Goal: Book appointment/travel/reservation

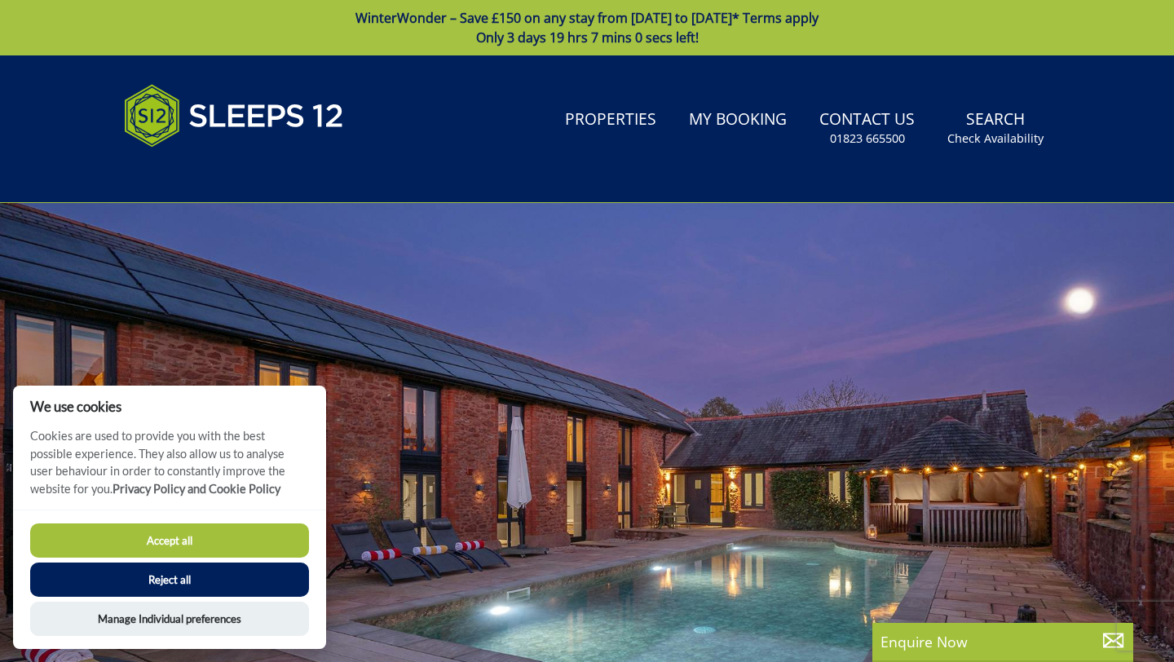
scroll to position [2, 0]
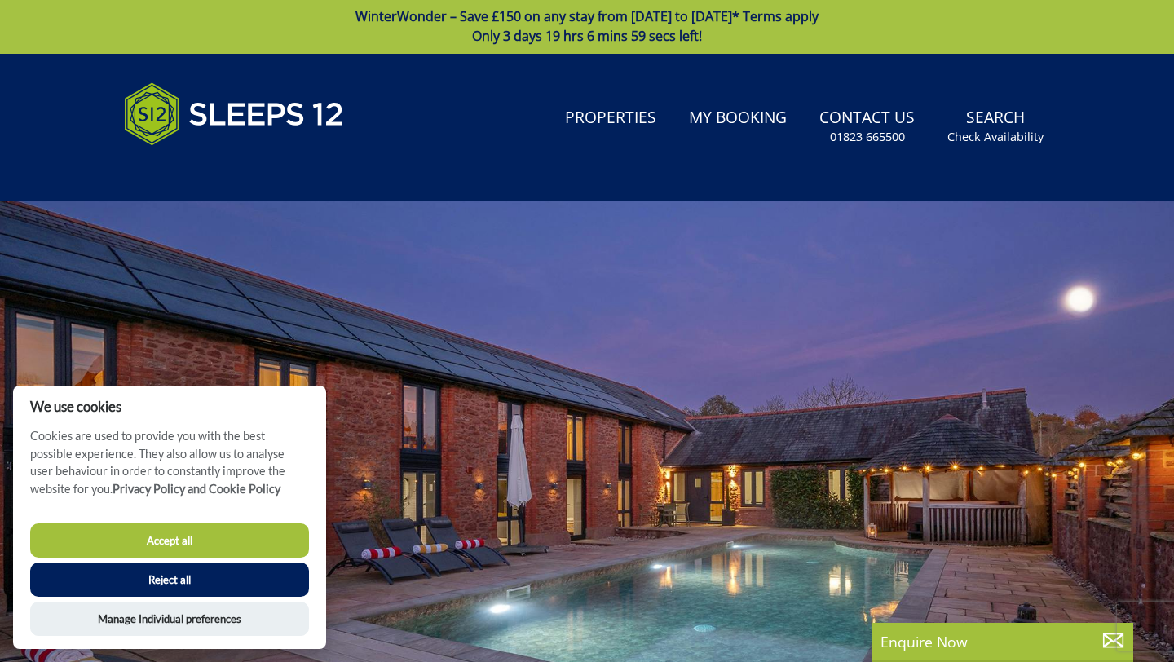
click at [236, 543] on button "Accept all" at bounding box center [169, 540] width 279 height 34
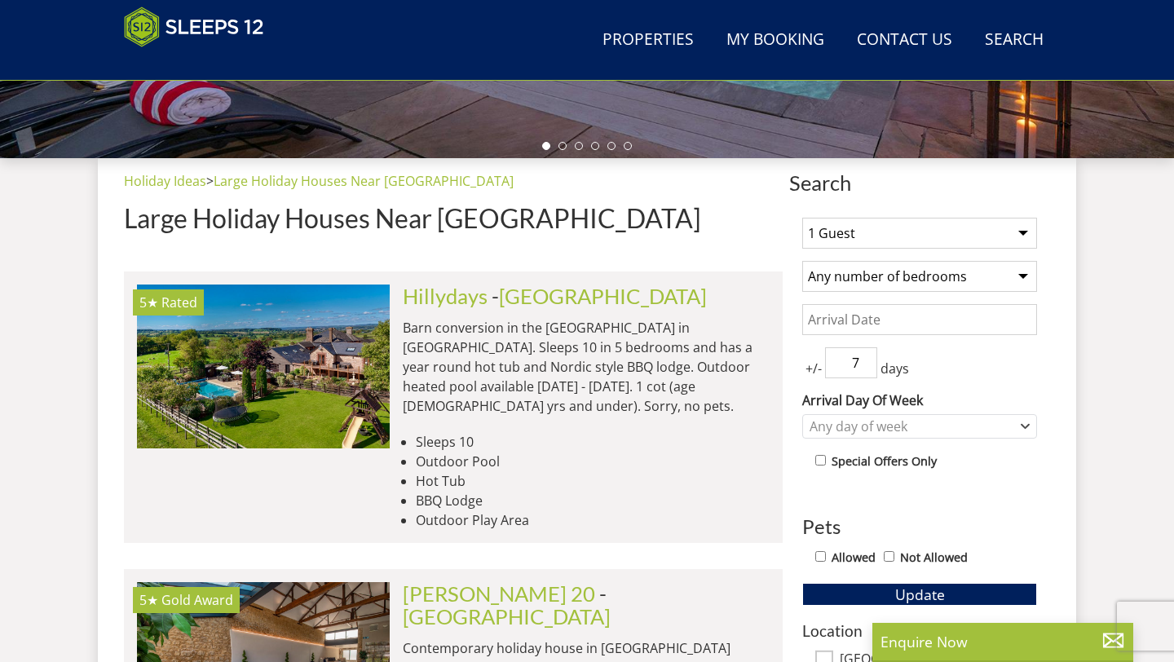
scroll to position [594, 0]
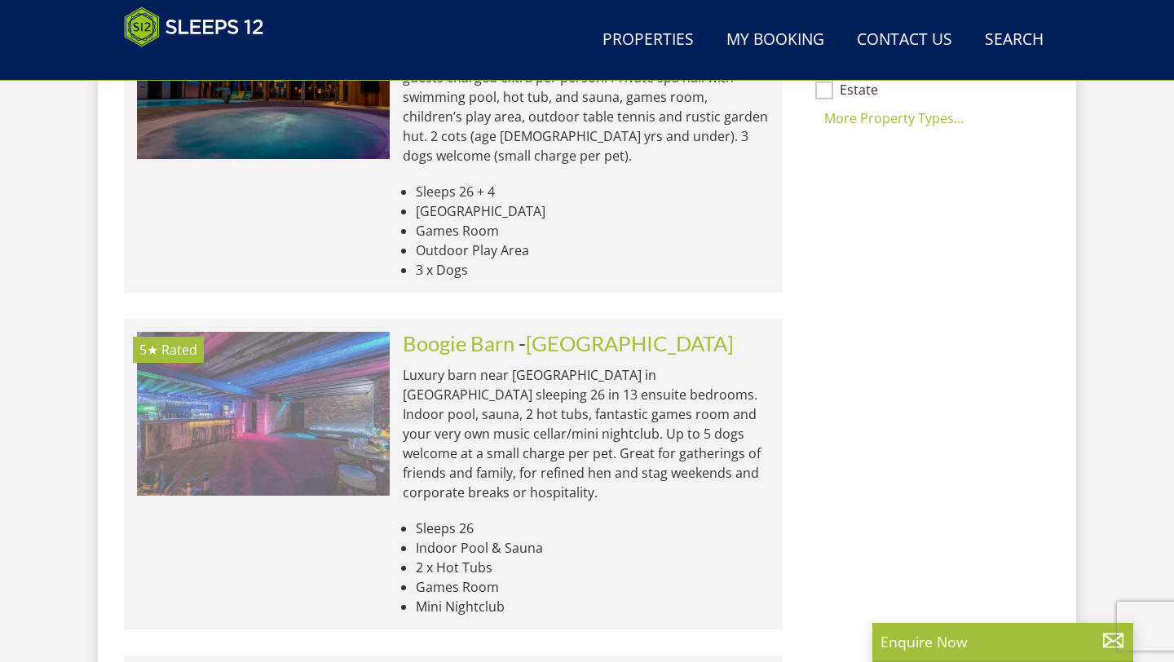
scroll to position [1504, 0]
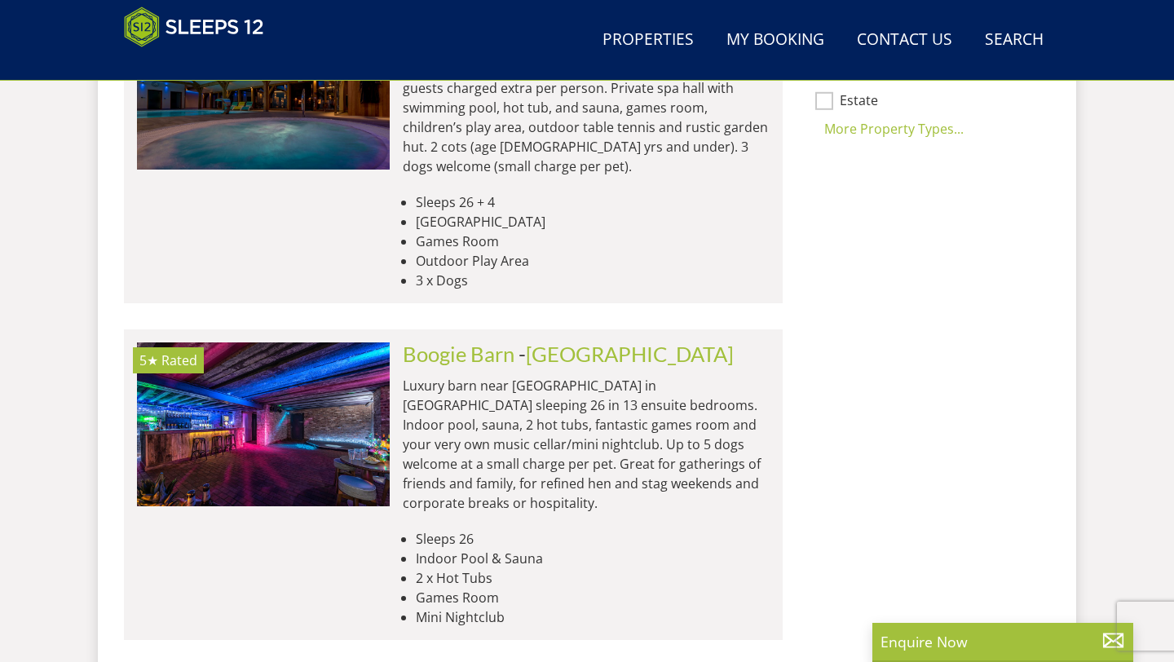
click at [464, 376] on p "Luxury barn near [GEOGRAPHIC_DATA] in [GEOGRAPHIC_DATA] sleeping 26 in 13 ensui…" at bounding box center [586, 444] width 367 height 137
click at [457, 342] on link "Boogie Barn" at bounding box center [459, 354] width 112 height 24
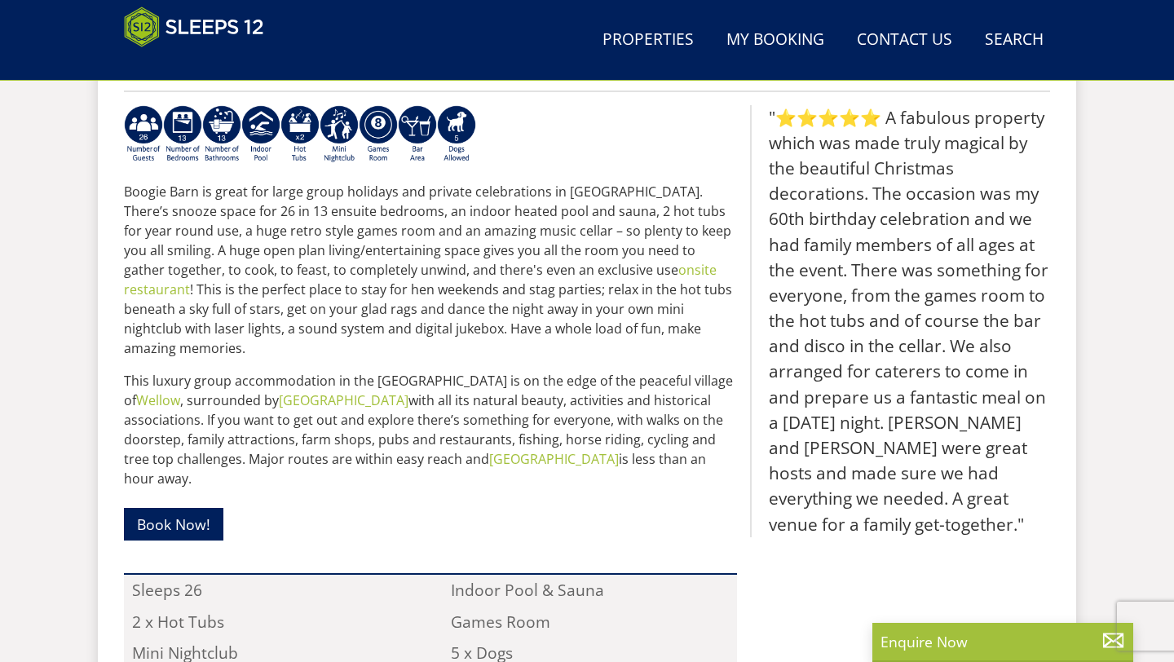
scroll to position [698, 0]
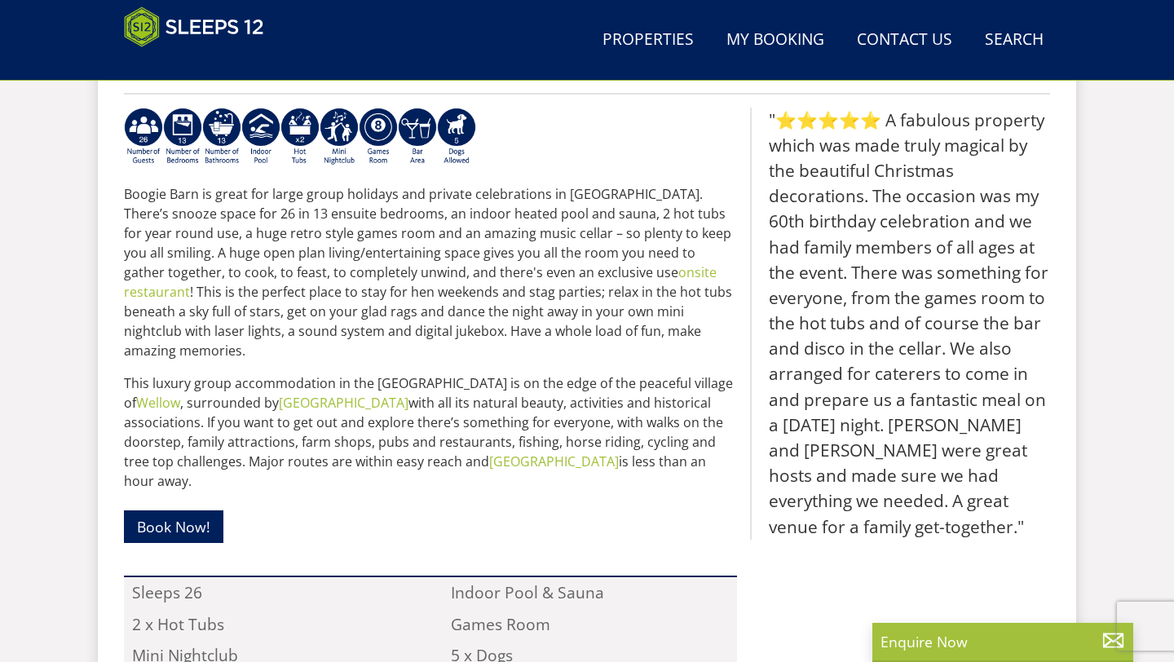
click at [333, 274] on p "Boogie Barn is great for large group holidays and private celebrations in Notti…" at bounding box center [430, 272] width 613 height 176
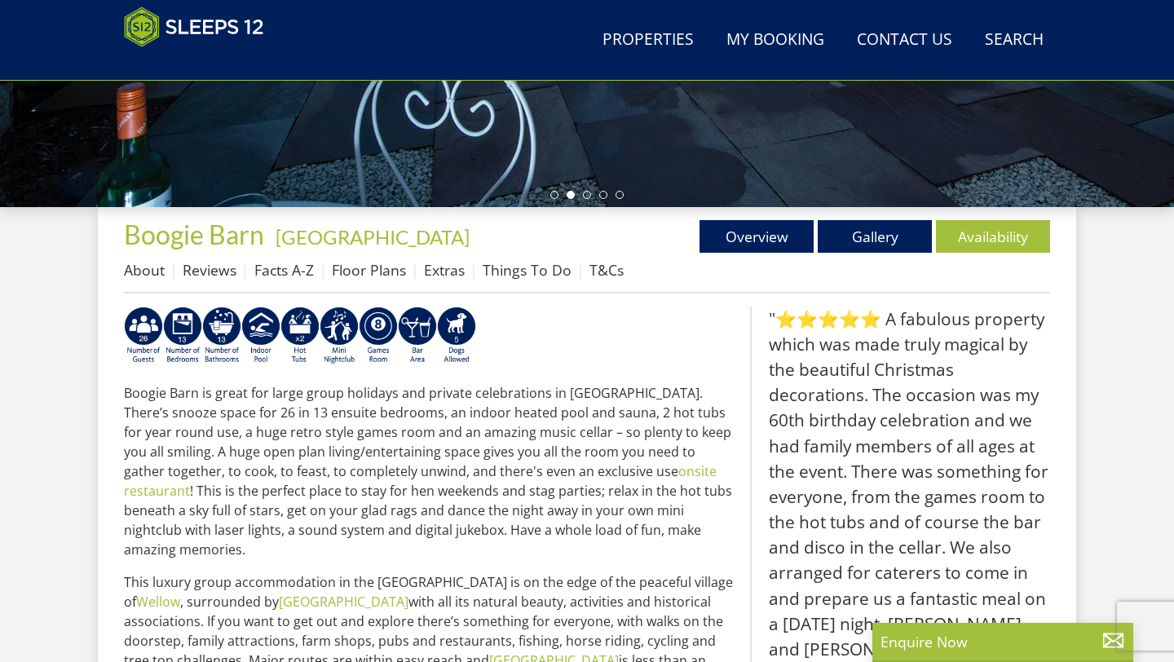
scroll to position [517, 0]
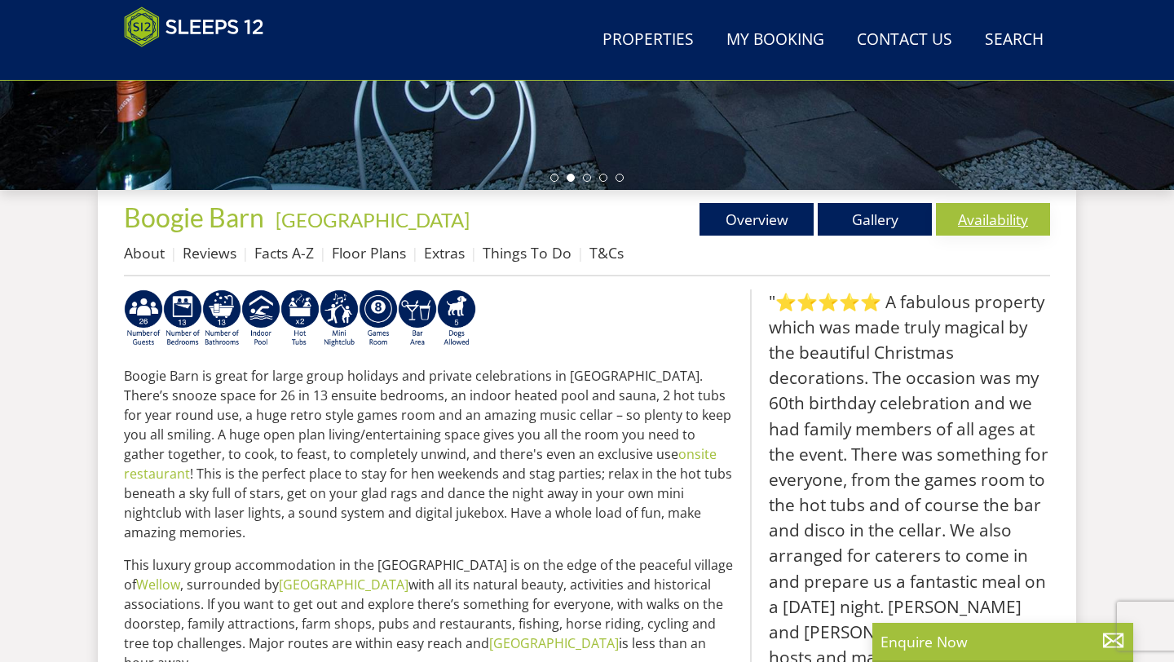
click at [999, 231] on link "Availability" at bounding box center [993, 219] width 114 height 33
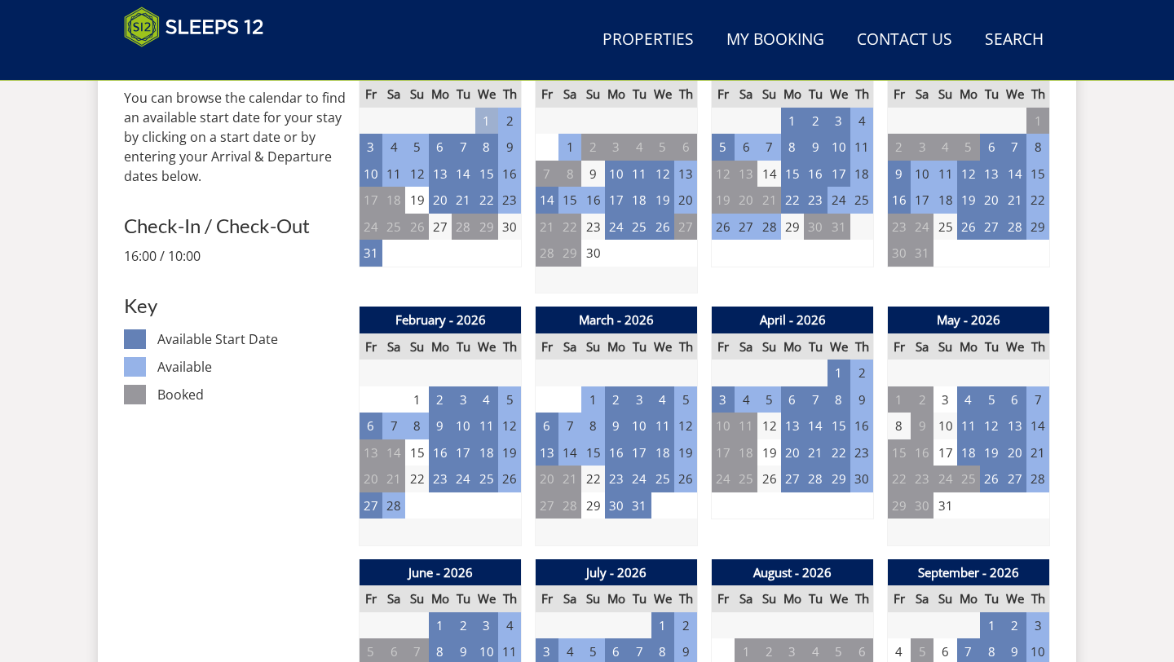
scroll to position [752, 0]
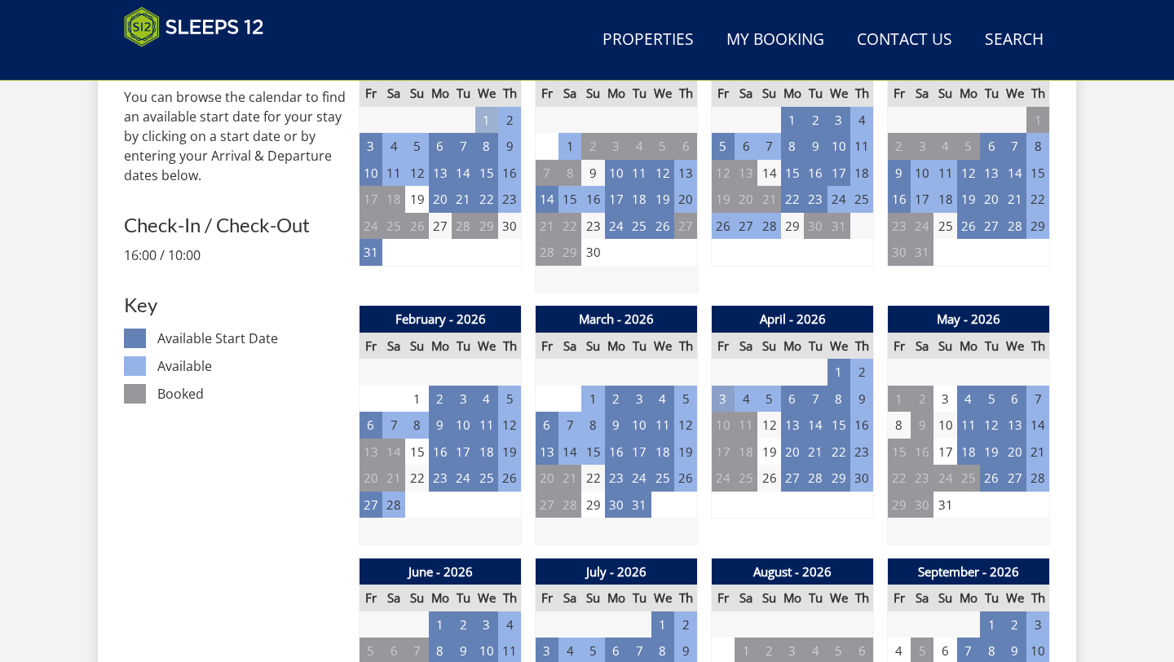
click at [725, 401] on td "3" at bounding box center [723, 399] width 23 height 27
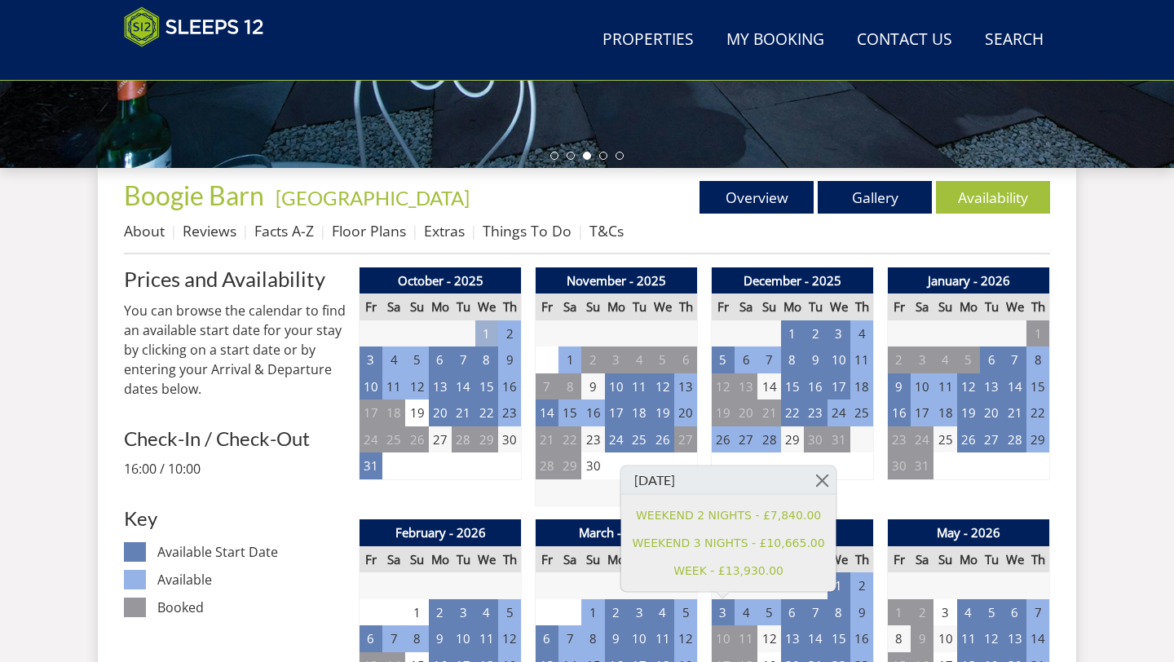
scroll to position [563, 0]
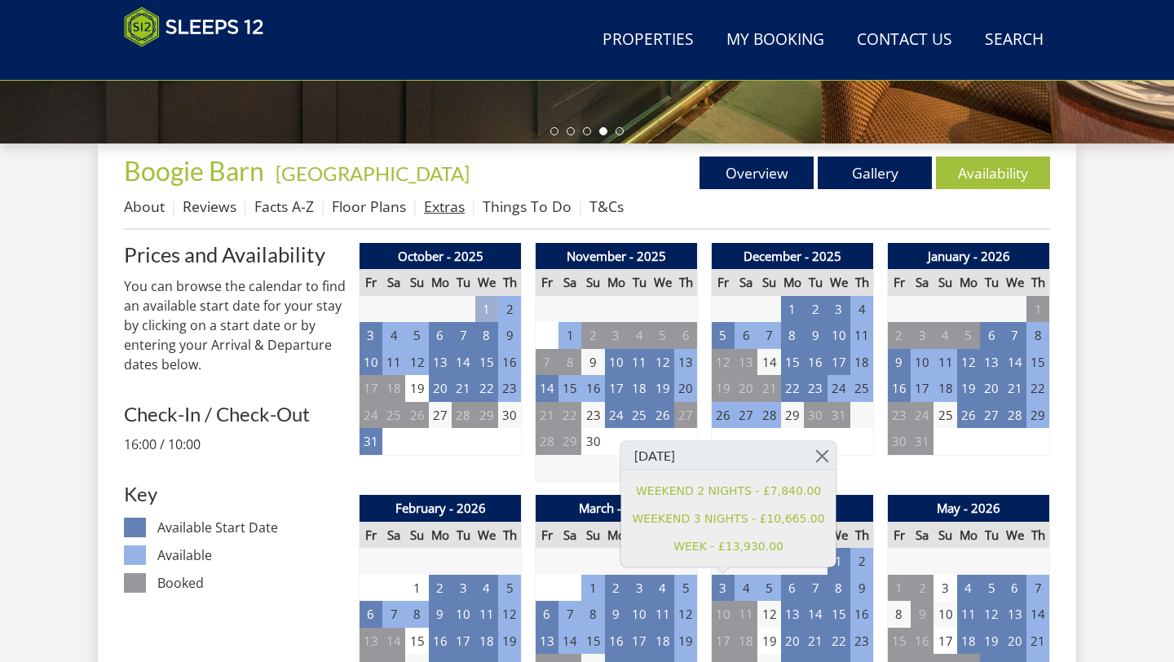
click at [442, 203] on link "Extras" at bounding box center [444, 206] width 41 height 20
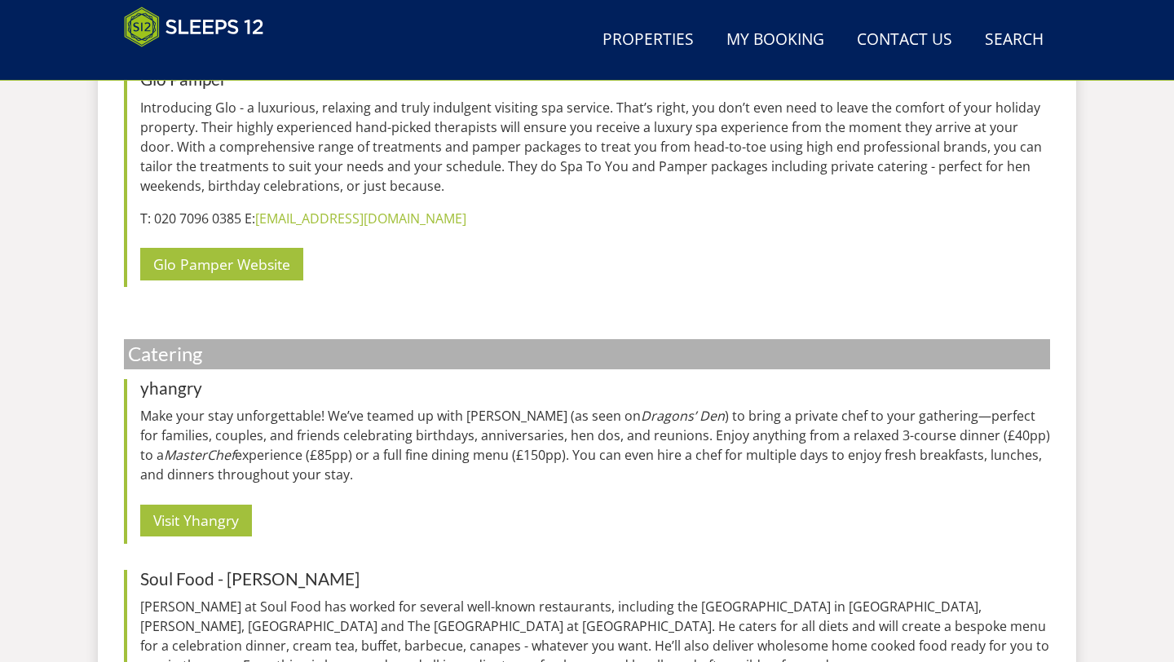
scroll to position [1954, 0]
click at [212, 271] on link "Glo Pamper Website" at bounding box center [221, 265] width 163 height 32
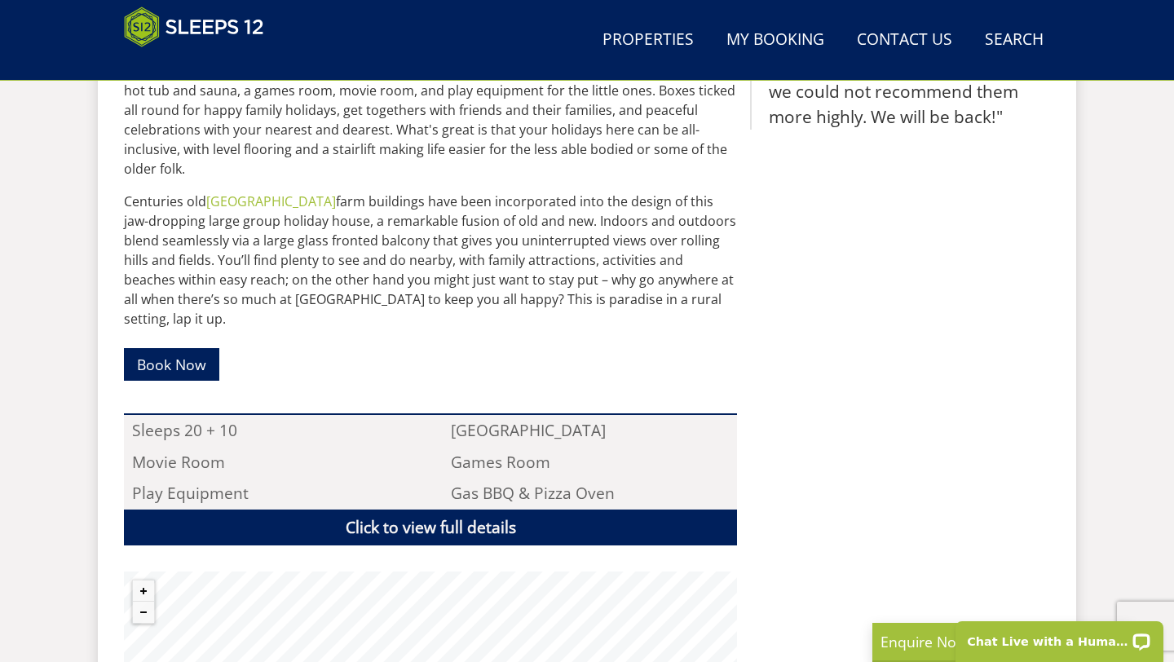
scroll to position [957, 0]
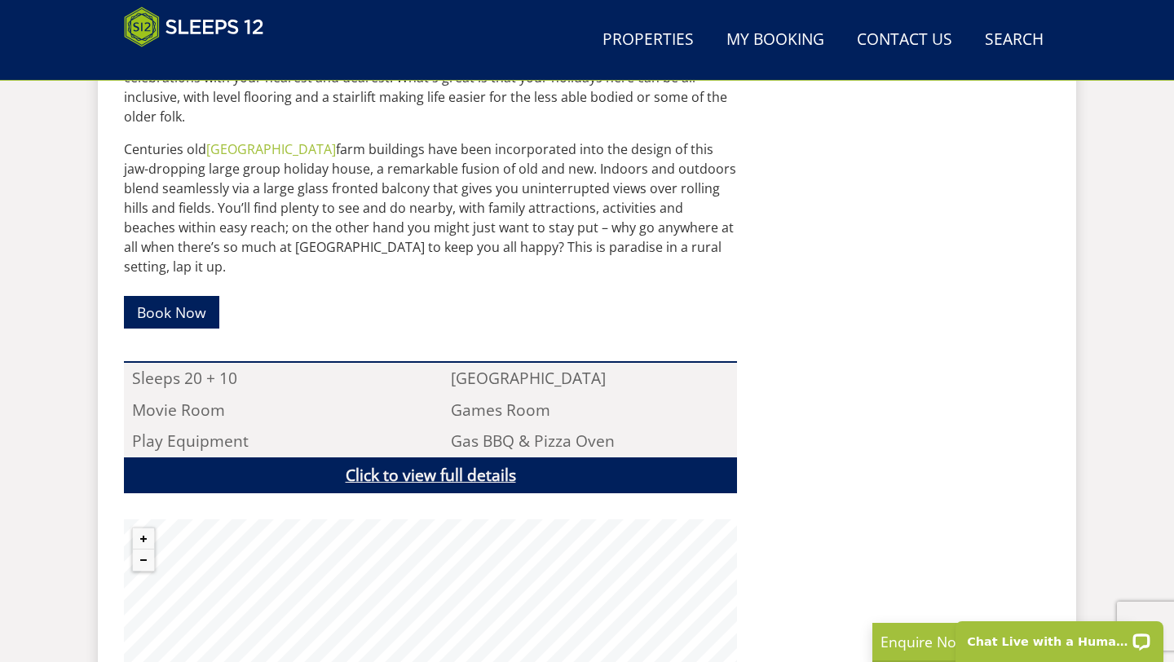
click at [432, 457] on link "Click to view full details" at bounding box center [430, 475] width 613 height 37
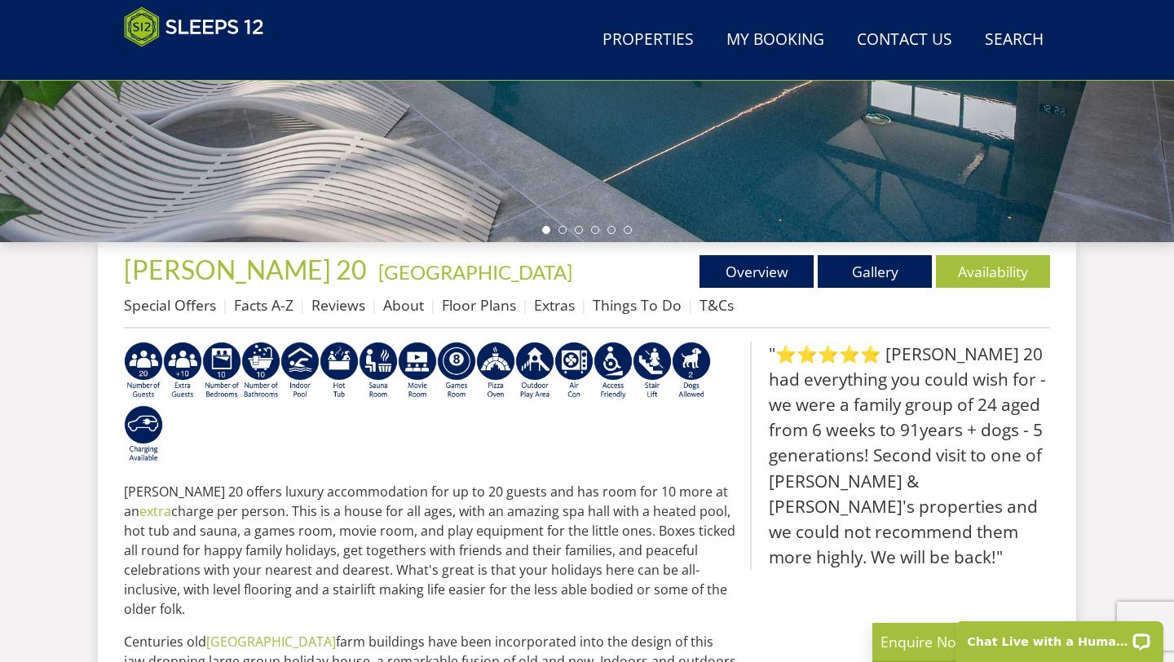
scroll to position [73, 0]
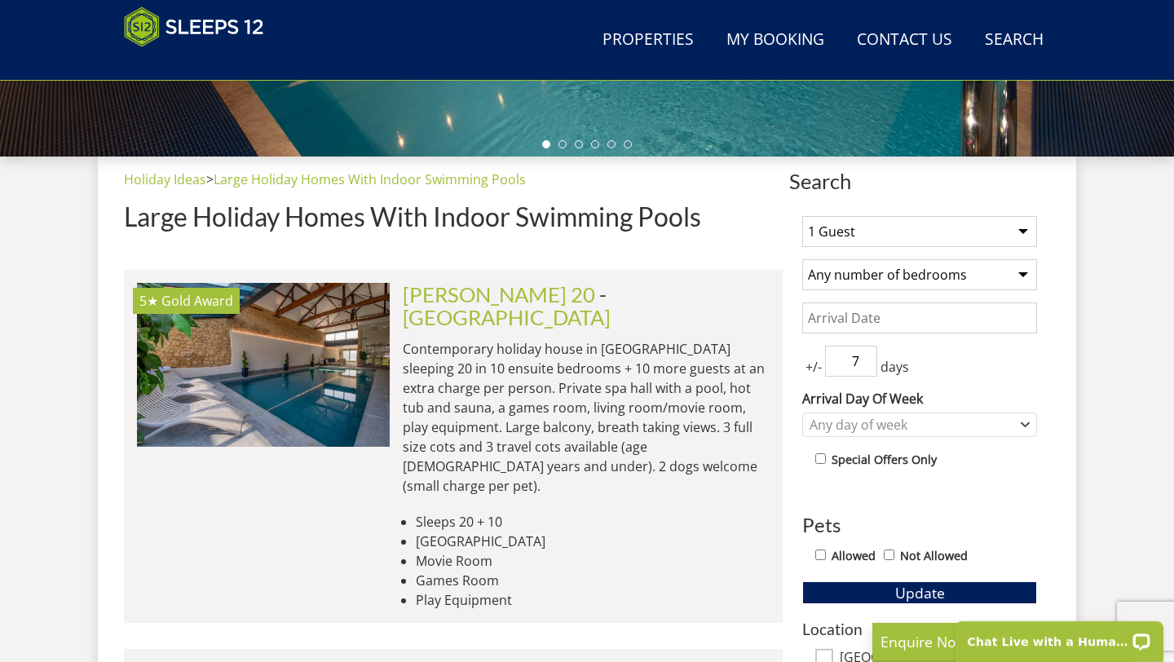
scroll to position [538, 0]
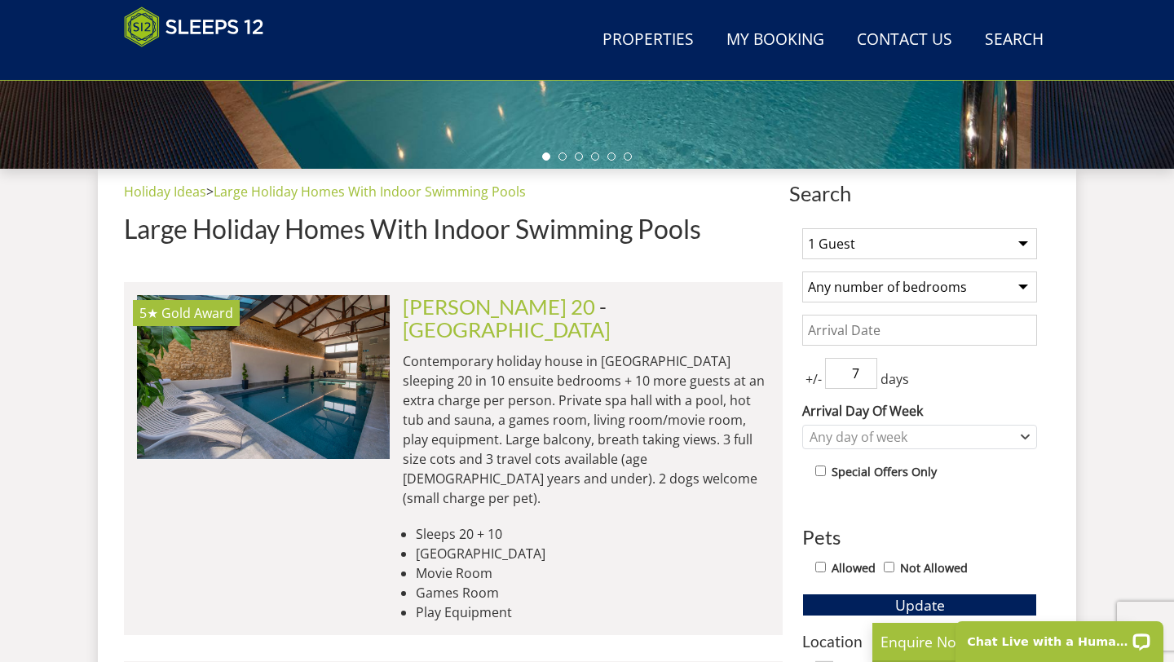
click at [980, 253] on select "1 Guest 2 Guests 3 Guests 4 Guests 5 Guests 6 Guests 7 Guests 8 Guests 9 Guests…" at bounding box center [919, 243] width 235 height 31
select select "20"
click at [958, 281] on select "Any number of bedrooms 4 Bedrooms 5 Bedrooms 6 Bedrooms 7 Bedrooms 8 Bedrooms 9…" at bounding box center [919, 286] width 235 height 31
click at [919, 336] on input "Date" at bounding box center [919, 330] width 235 height 31
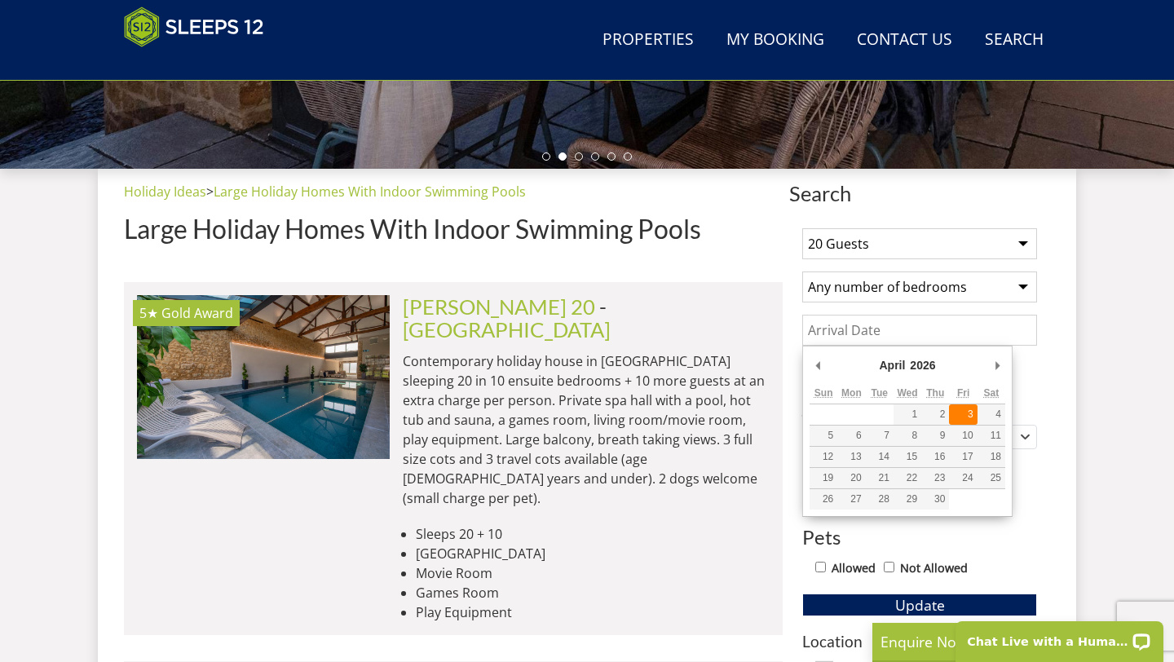
type input "[DATE]"
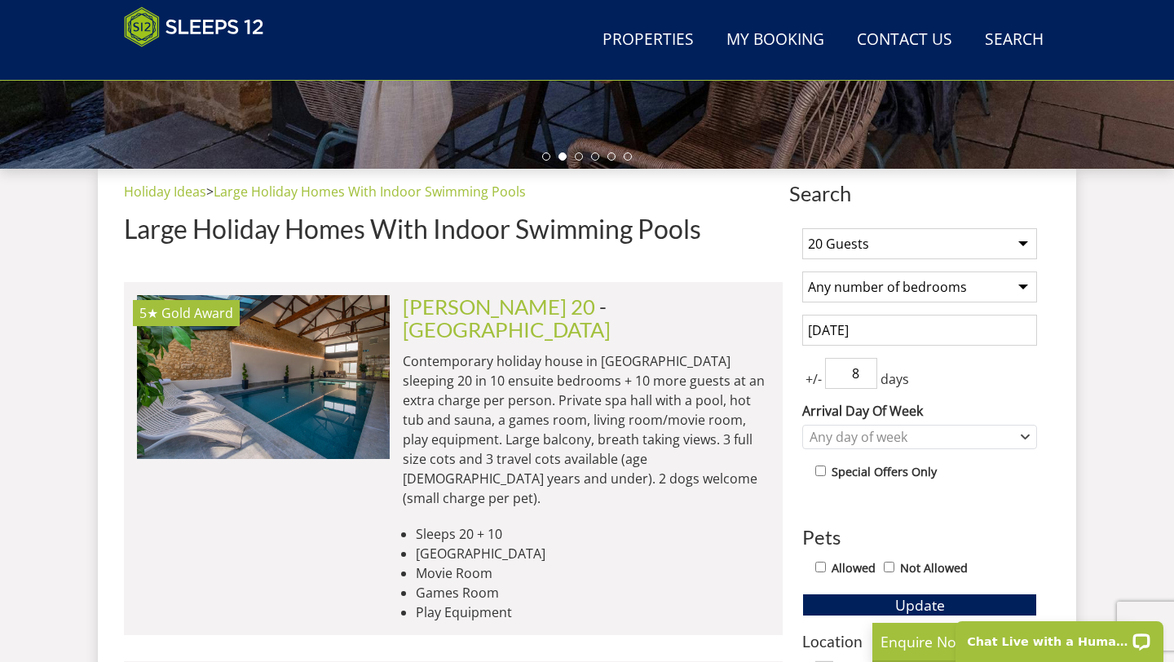
click at [870, 364] on input "8" at bounding box center [851, 373] width 52 height 31
click at [869, 378] on input "7" at bounding box center [851, 373] width 52 height 31
click at [869, 378] on input "6" at bounding box center [851, 373] width 52 height 31
click at [869, 378] on input "5" at bounding box center [851, 373] width 52 height 31
click at [869, 378] on input "4" at bounding box center [851, 373] width 52 height 31
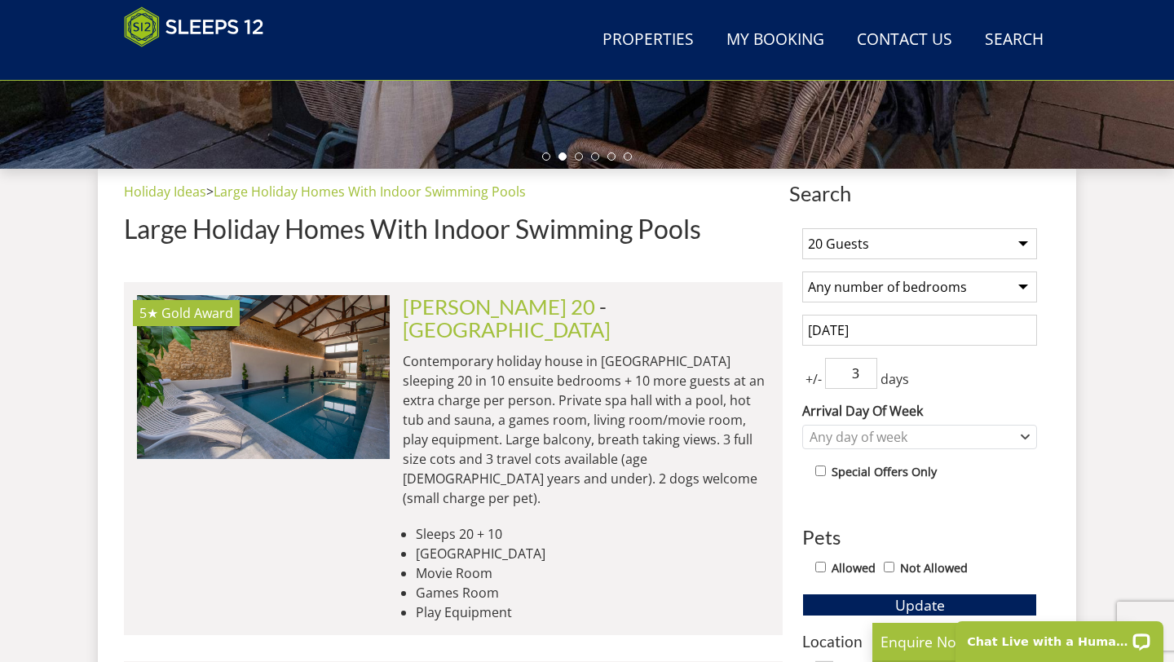
click at [869, 378] on input "3" at bounding box center [851, 373] width 52 height 31
click at [869, 378] on input "2" at bounding box center [851, 373] width 52 height 31
click at [869, 378] on input "1" at bounding box center [851, 373] width 52 height 31
type input "0"
click at [869, 378] on input "0" at bounding box center [851, 373] width 52 height 31
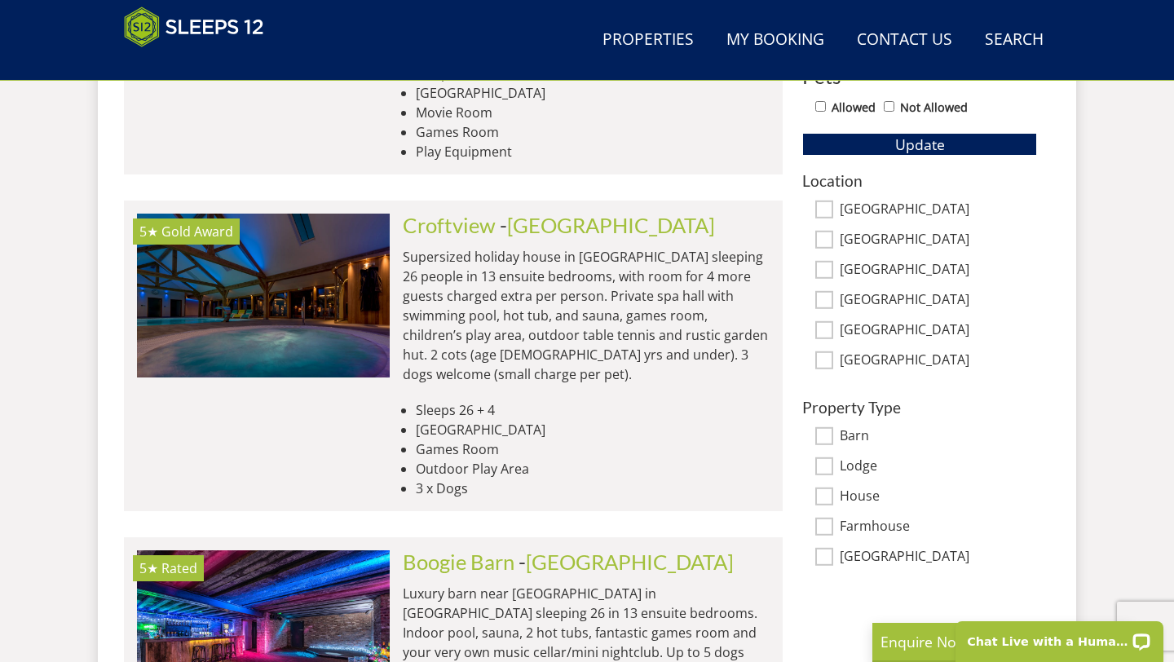
scroll to position [1018, 0]
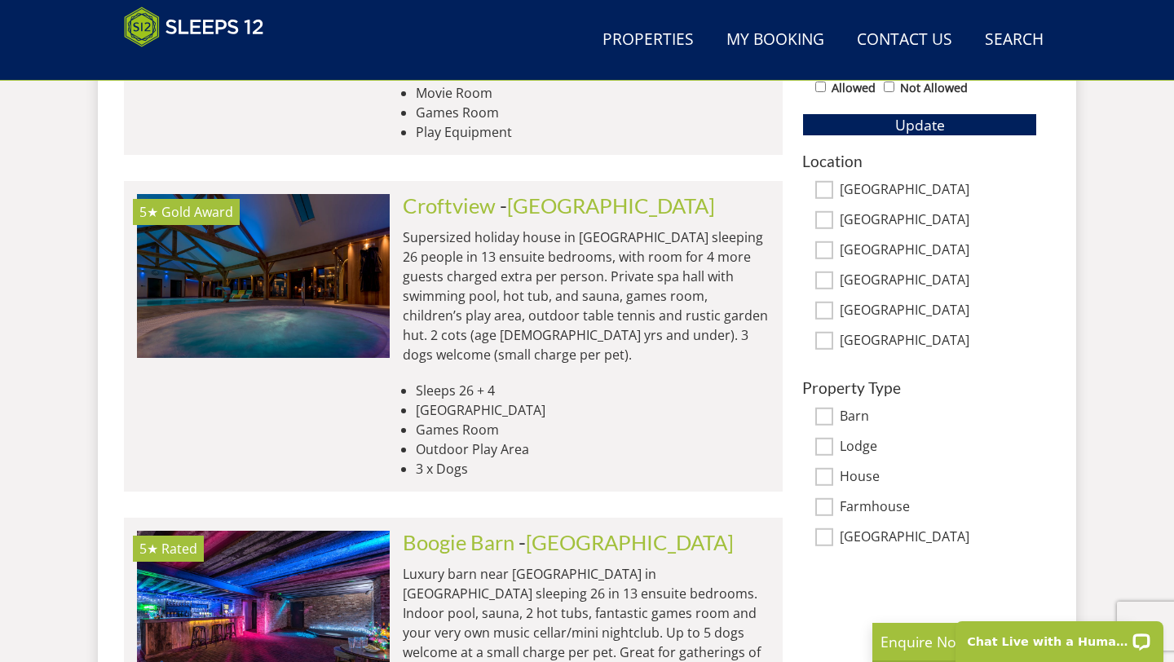
click at [824, 298] on div "Location Somerset Devon Gloucestershire Wiltshire Nottinghamshire Surrey" at bounding box center [919, 251] width 235 height 198
click at [829, 315] on input "Nottinghamshire" at bounding box center [824, 311] width 18 height 18
checkbox input "true"
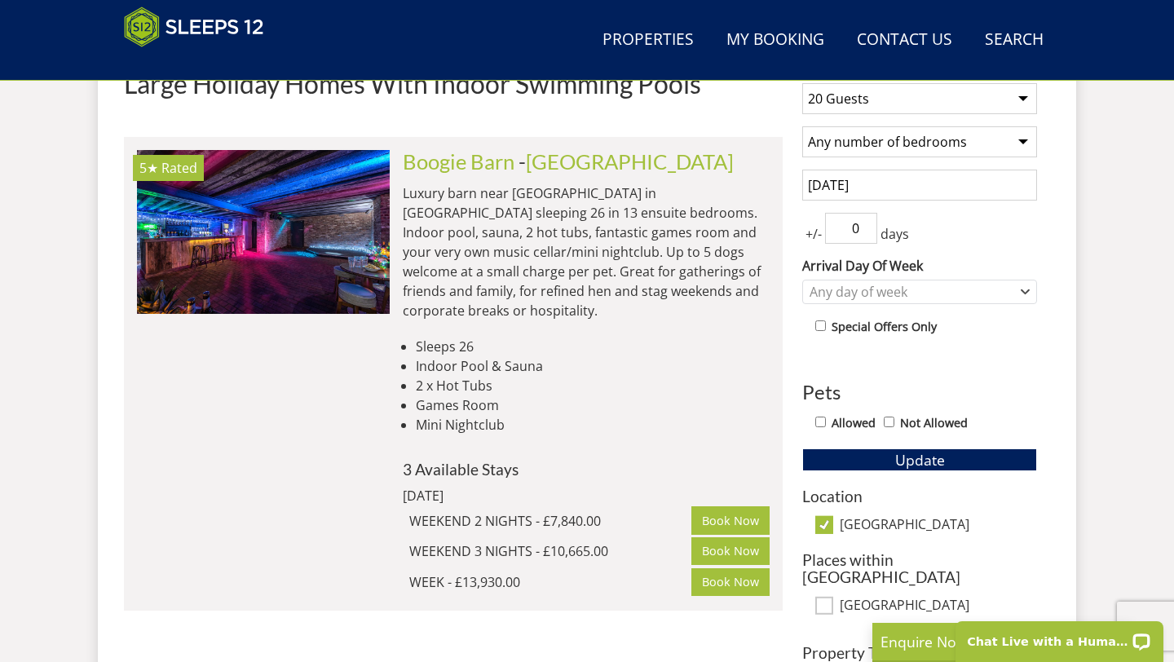
scroll to position [682, 0]
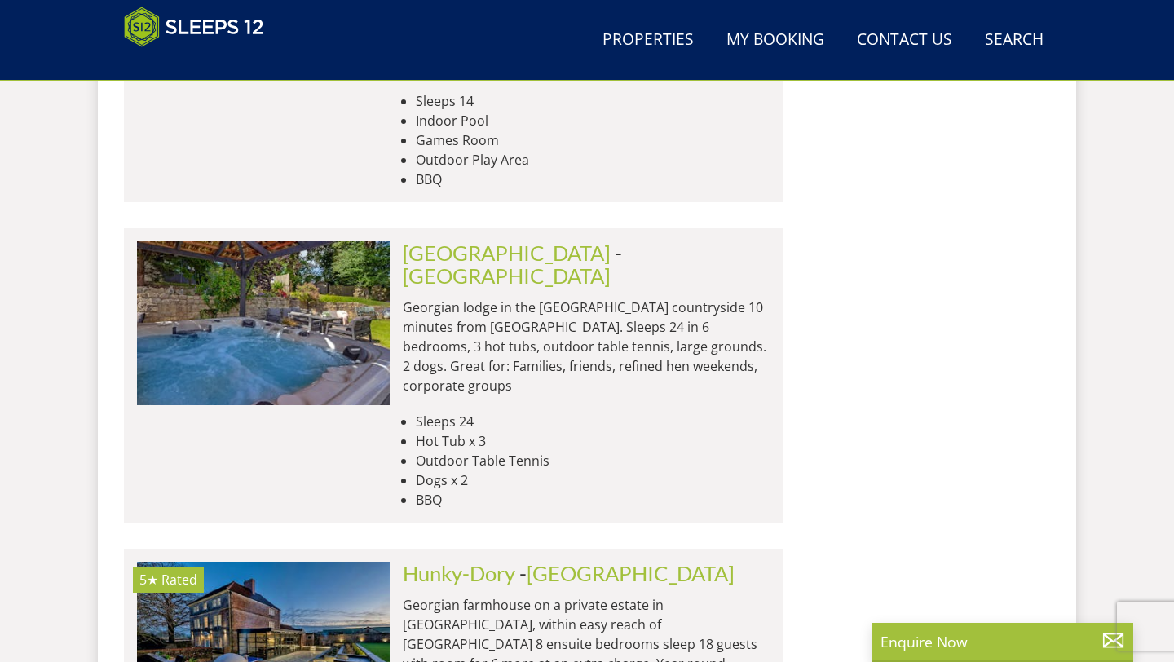
scroll to position [6788, 0]
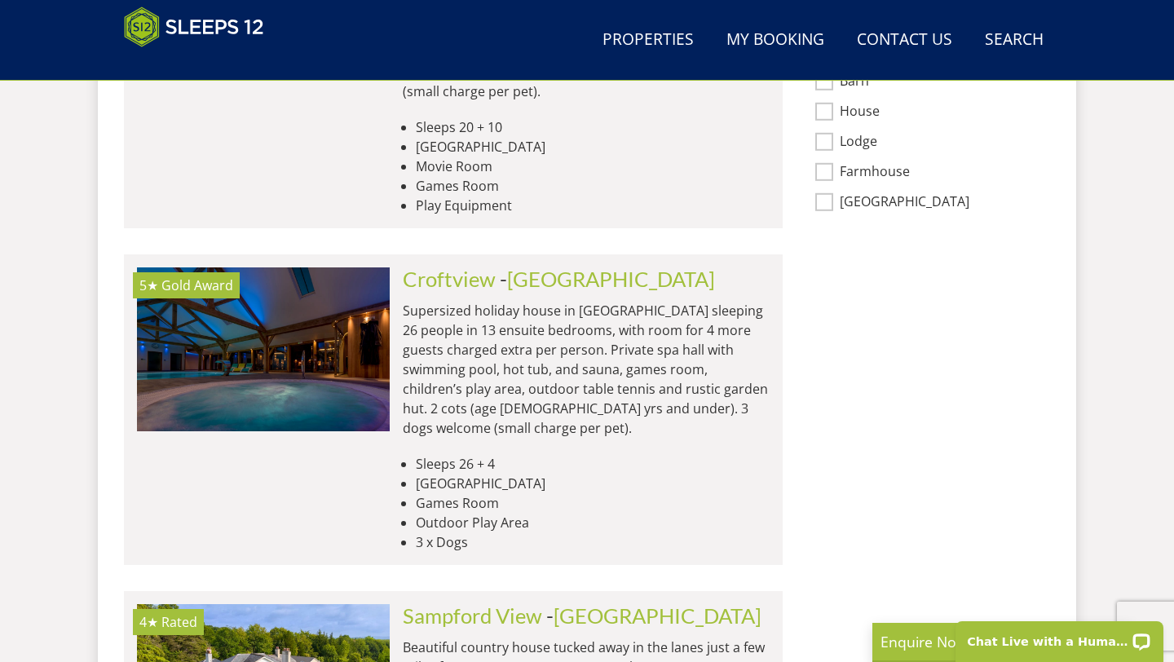
scroll to position [1452, 0]
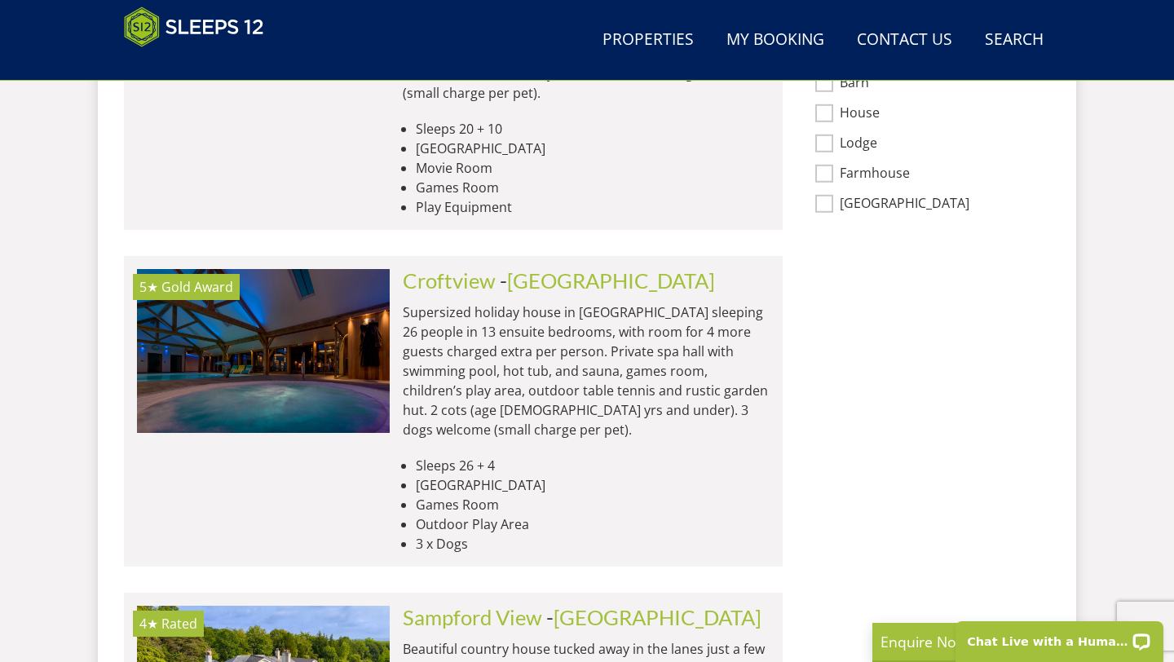
click at [278, 416] on div "5★ Gold Award" at bounding box center [263, 411] width 253 height 284
click at [527, 268] on link "[GEOGRAPHIC_DATA]" at bounding box center [611, 280] width 208 height 24
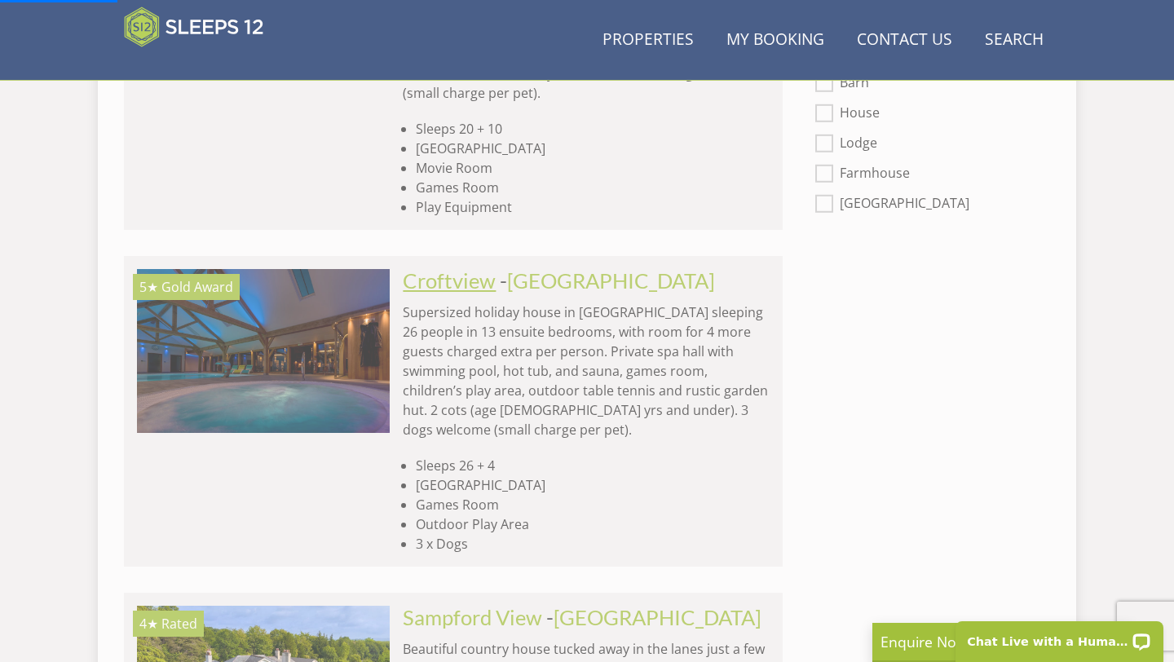
click at [477, 268] on link "Croftview" at bounding box center [449, 280] width 93 height 24
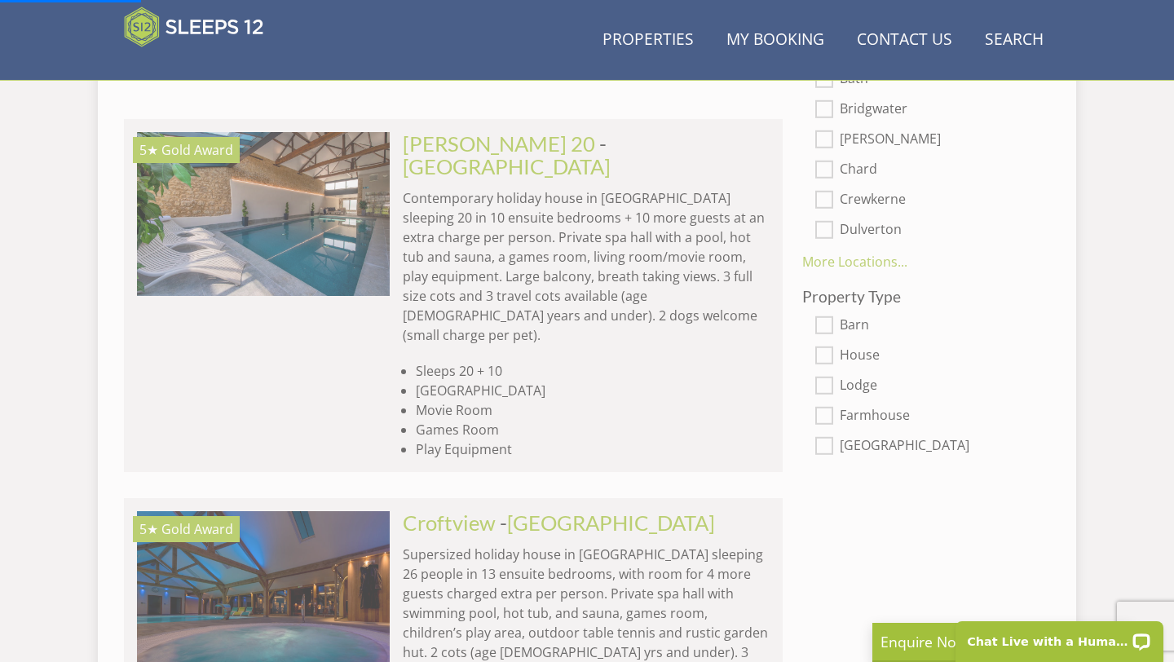
scroll to position [1153, 0]
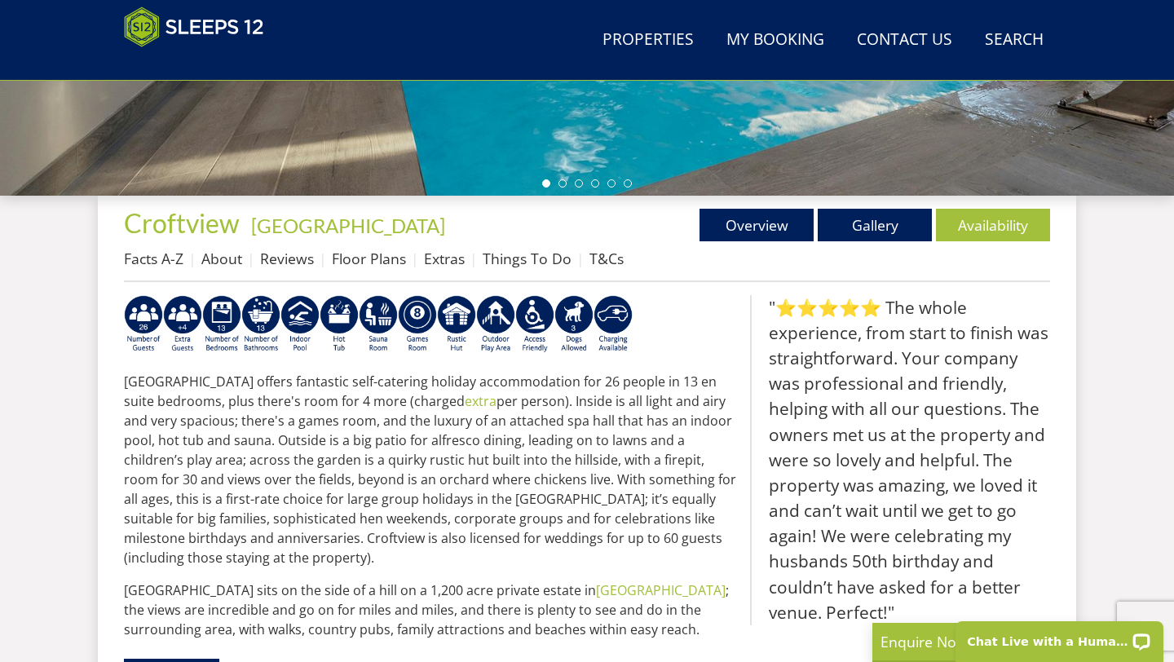
scroll to position [510, 0]
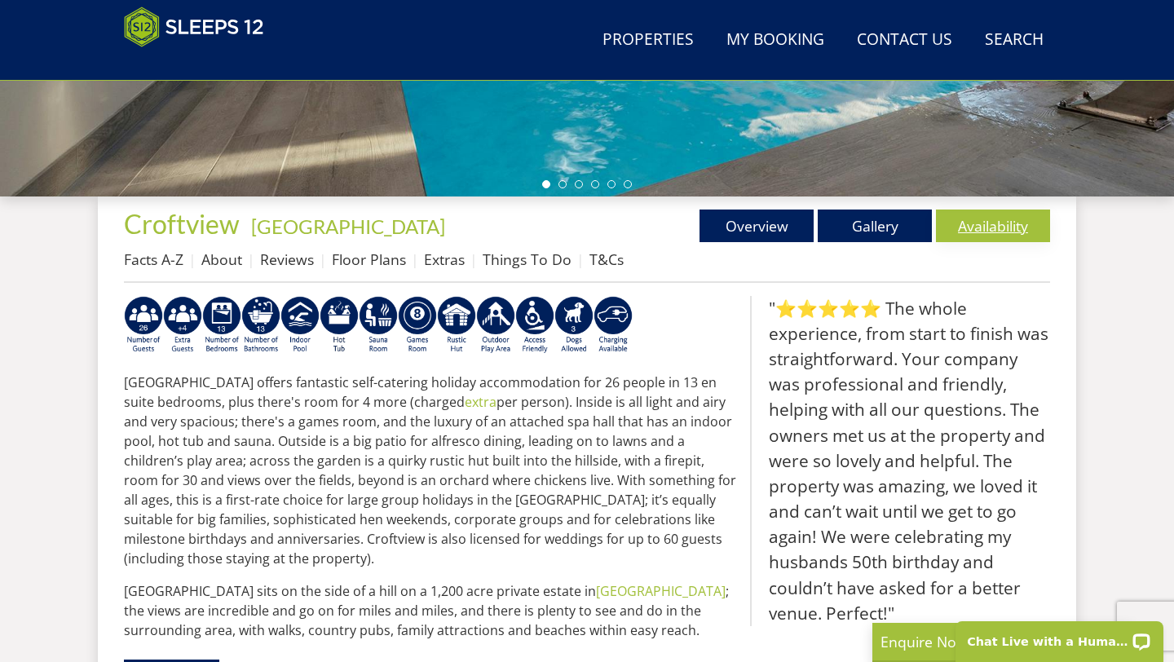
click at [1024, 227] on link "Availability" at bounding box center [993, 225] width 114 height 33
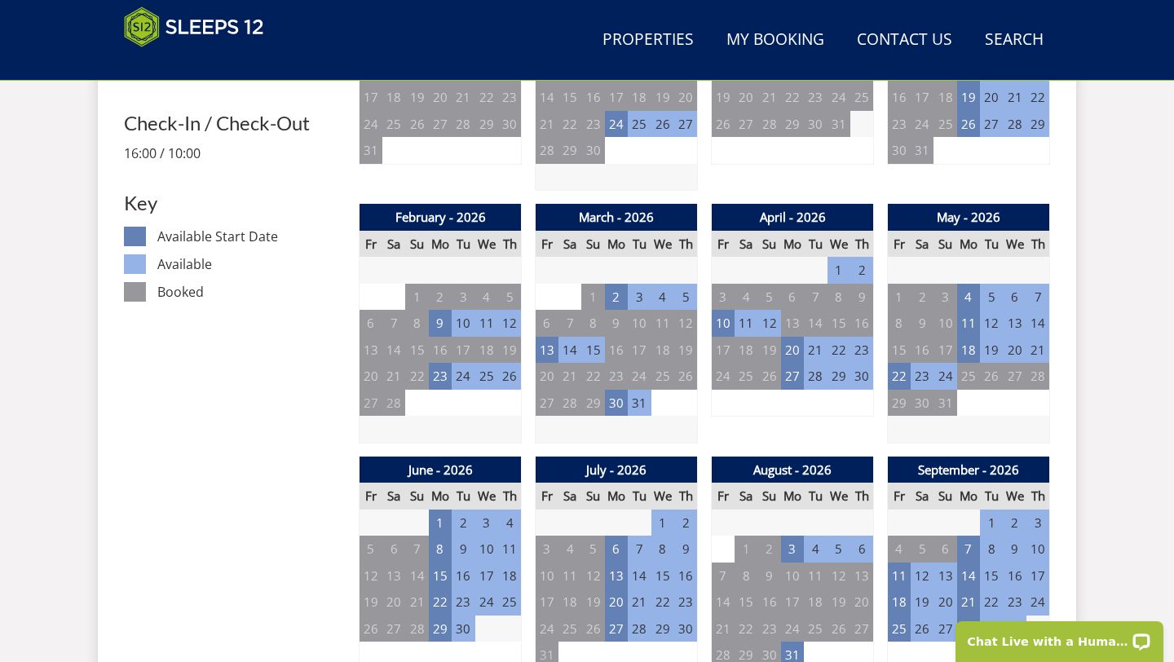
scroll to position [835, 0]
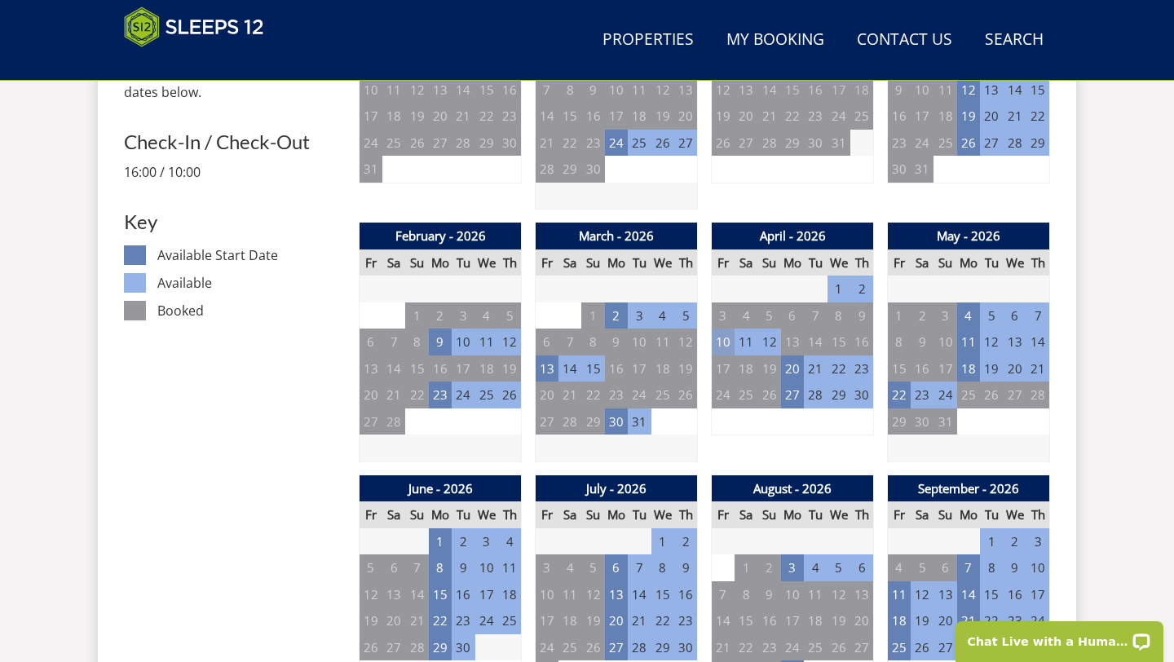
click at [728, 346] on td "10" at bounding box center [723, 341] width 23 height 27
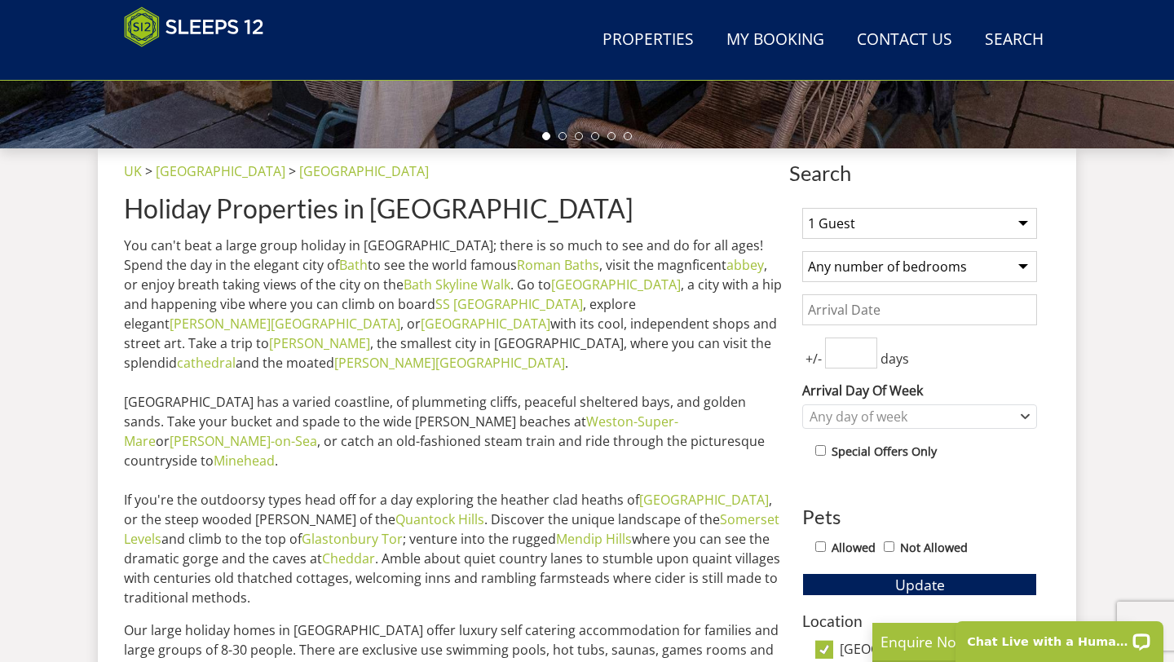
click at [989, 223] on select "1 Guest 2 Guests 3 Guests 4 Guests 5 Guests 6 Guests 7 Guests 8 Guests 9 Guests…" at bounding box center [919, 223] width 235 height 31
select select "20"
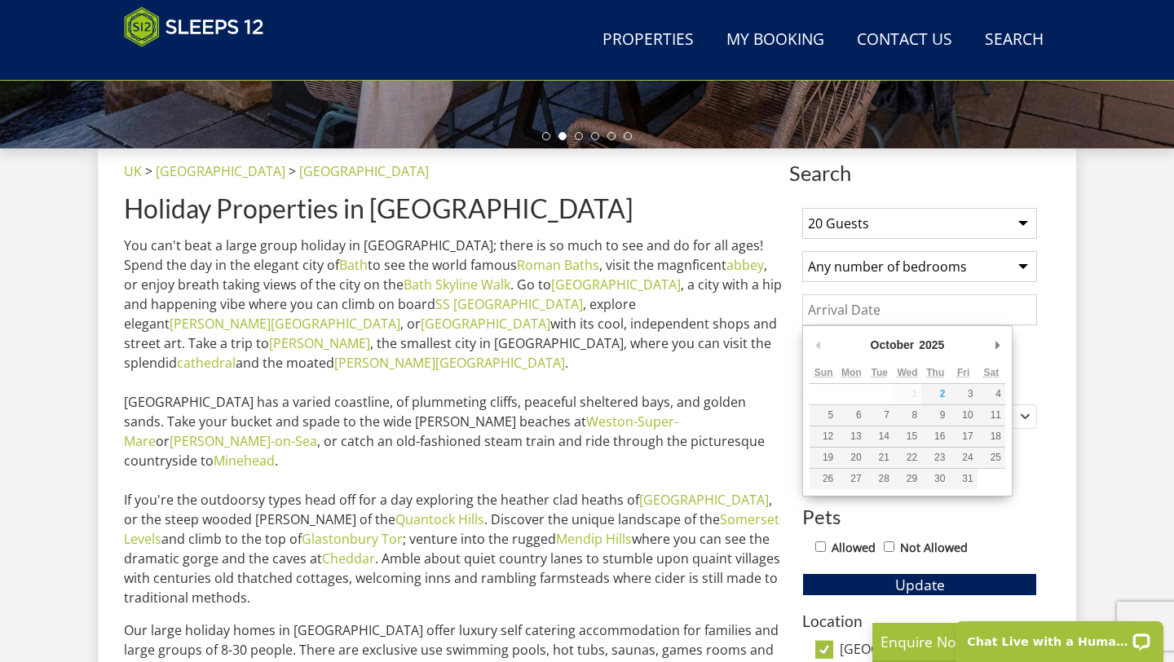
click at [954, 310] on input "Date" at bounding box center [919, 309] width 235 height 31
type input "[DATE]"
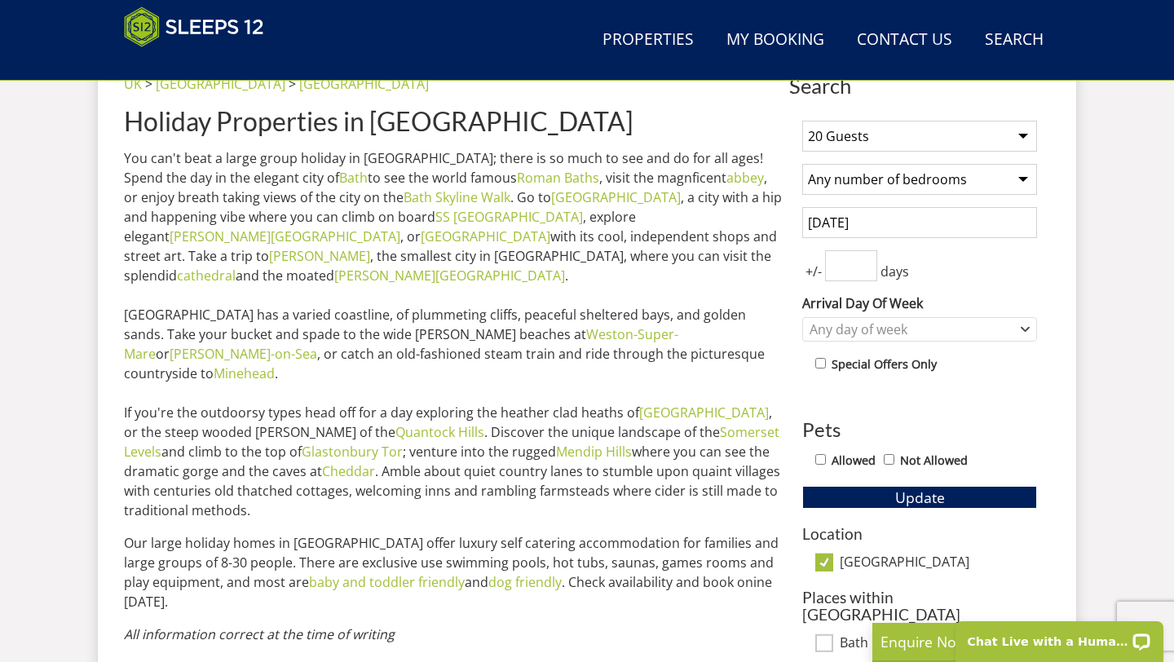
scroll to position [660, 0]
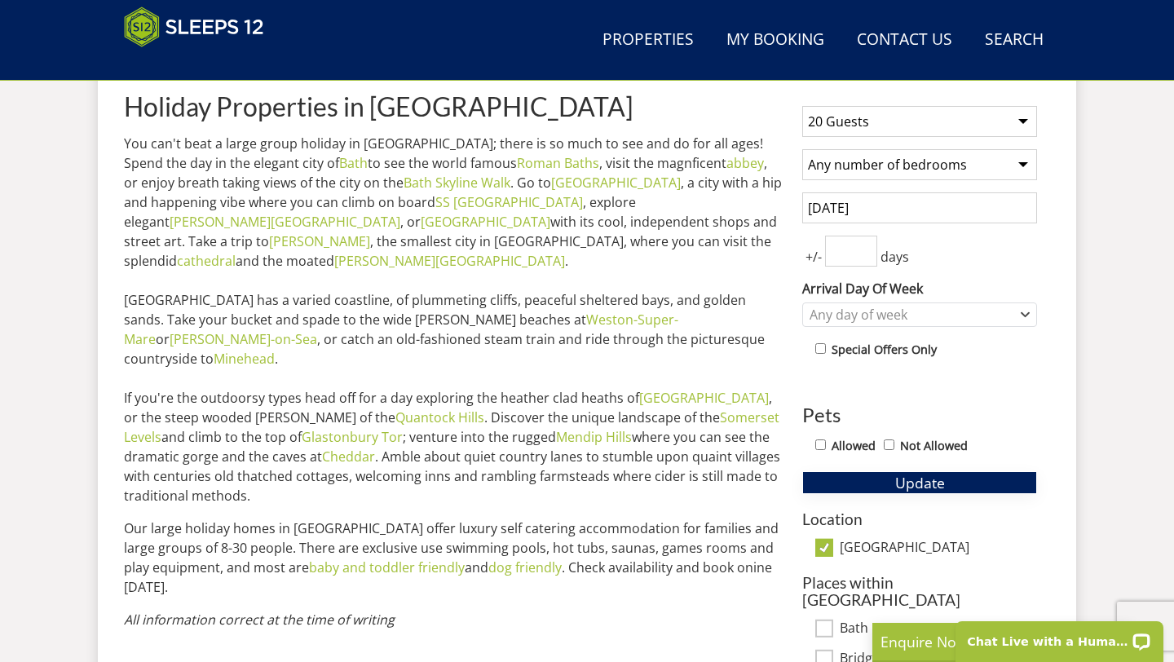
click at [914, 483] on span "Update" at bounding box center [920, 483] width 50 height 20
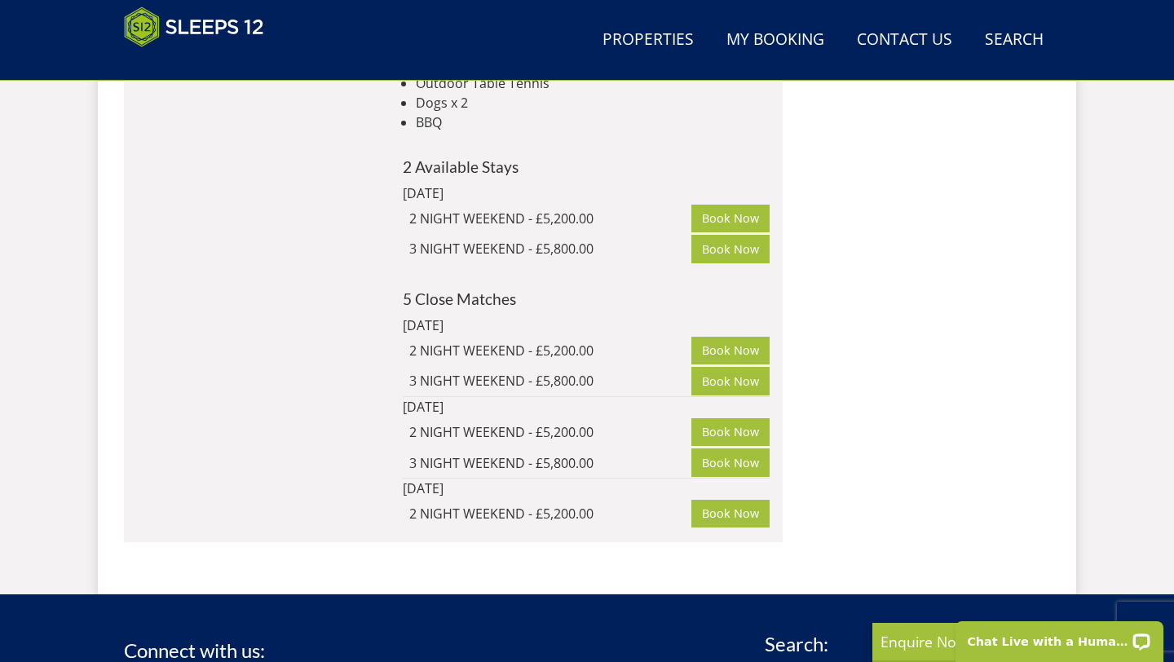
scroll to position [2415, 0]
